Goal: Task Accomplishment & Management: Manage account settings

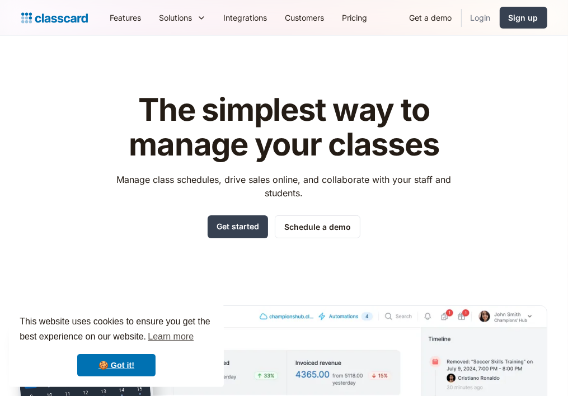
click at [488, 15] on link "Login" at bounding box center [481, 17] width 38 height 25
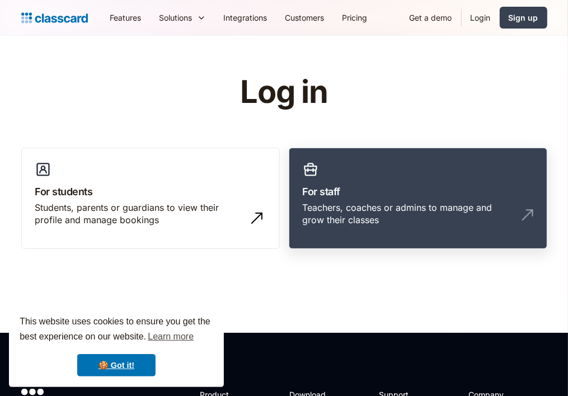
click at [429, 202] on div "Teachers, coaches or admins to manage and grow their classes" at bounding box center [407, 214] width 208 height 25
click at [403, 226] on div "Teachers, coaches or admins to manage and grow their classes" at bounding box center [407, 214] width 208 height 25
